Goal: Task Accomplishment & Management: Complete application form

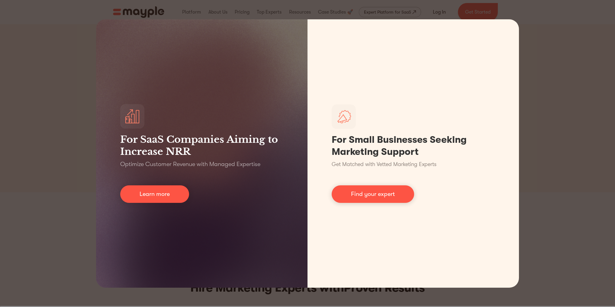
click at [532, 44] on div "For SaaS Companies Aiming to Increase NRR Optimize Customer Revenue with Manage…" at bounding box center [307, 153] width 615 height 307
click at [591, 55] on div "For SaaS Companies Aiming to Increase NRR Optimize Customer Revenue with Manage…" at bounding box center [307, 153] width 615 height 307
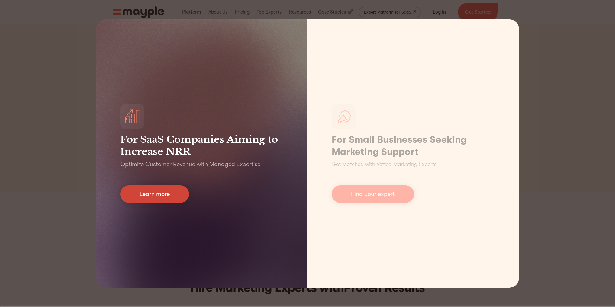
click at [157, 192] on link "Learn more" at bounding box center [154, 195] width 69 height 18
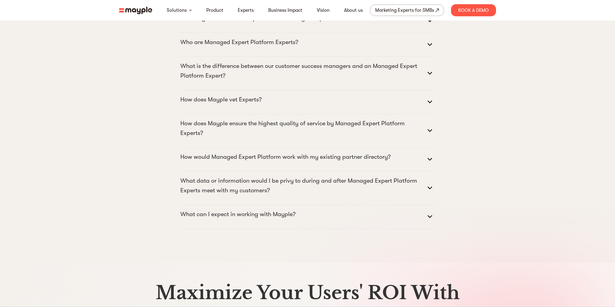
drag, startPoint x: 617, startPoint y: 17, endPoint x: 619, endPoint y: 286, distance: 268.9
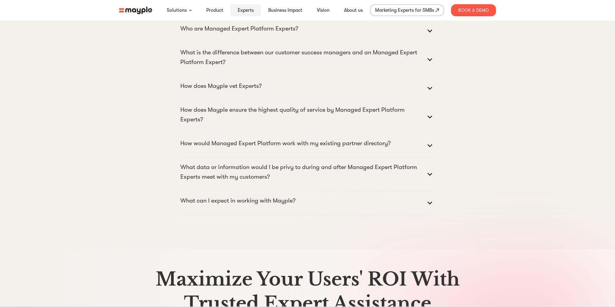
click at [241, 8] on link "Experts" at bounding box center [246, 10] width 16 height 7
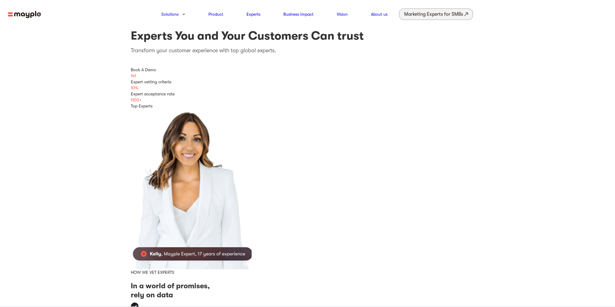
click at [433, 19] on link "Marketing Experts for SMBs" at bounding box center [436, 13] width 74 height 11
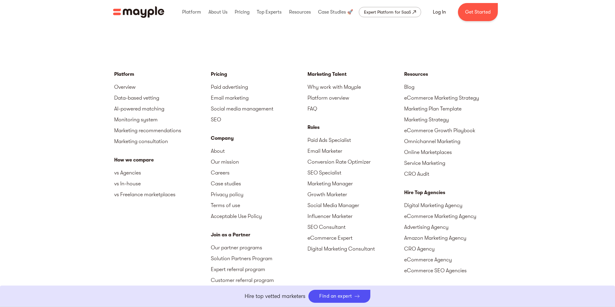
scroll to position [2635, 0]
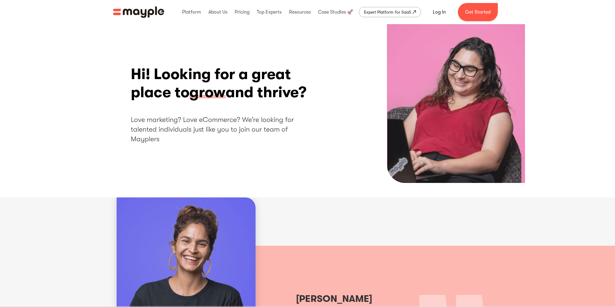
click at [615, 22] on html "By continuing to use this site you agree to our Cookie Policy Got it Join us LI…" at bounding box center [307, 153] width 615 height 307
click at [467, 10] on link "Get Started" at bounding box center [478, 12] width 40 height 18
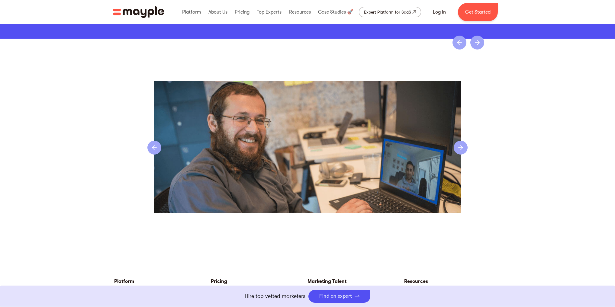
scroll to position [1234, 0]
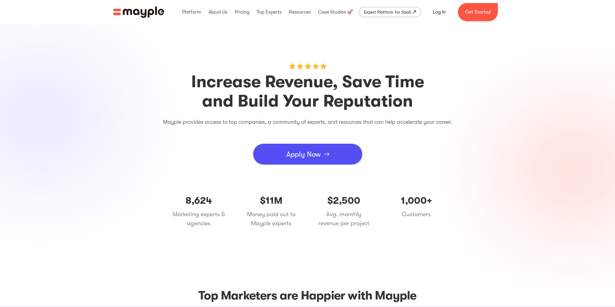
click at [330, 151] on link "Apply Now" at bounding box center [307, 154] width 109 height 21
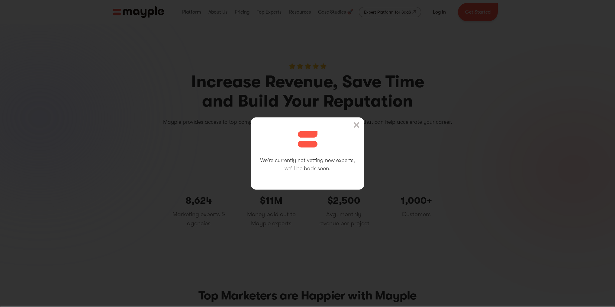
click at [360, 124] on img at bounding box center [357, 125] width 6 height 6
